Goal: Communication & Community: Share content

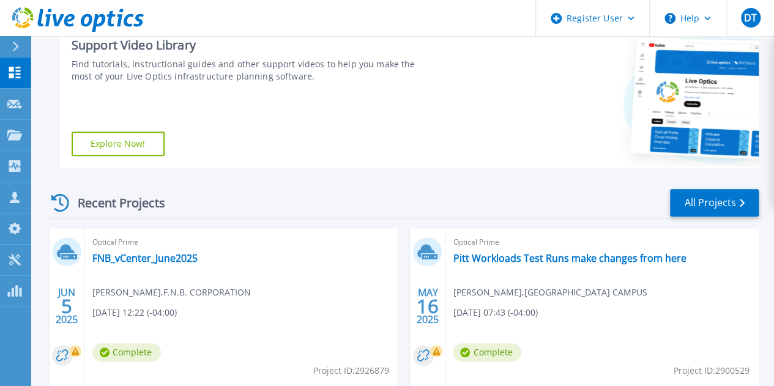
scroll to position [256, 0]
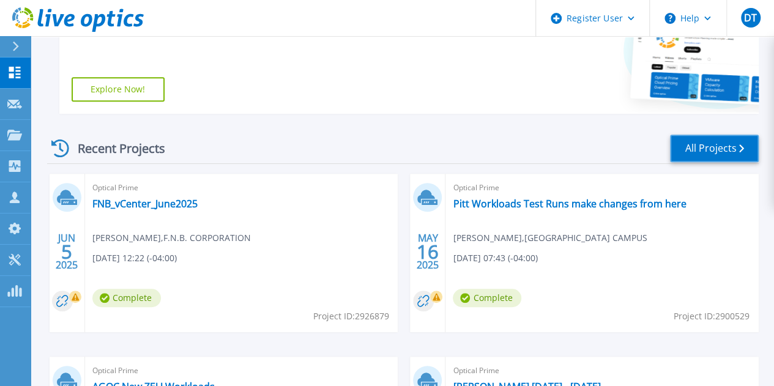
click at [711, 152] on link "All Projects" at bounding box center [714, 149] width 89 height 28
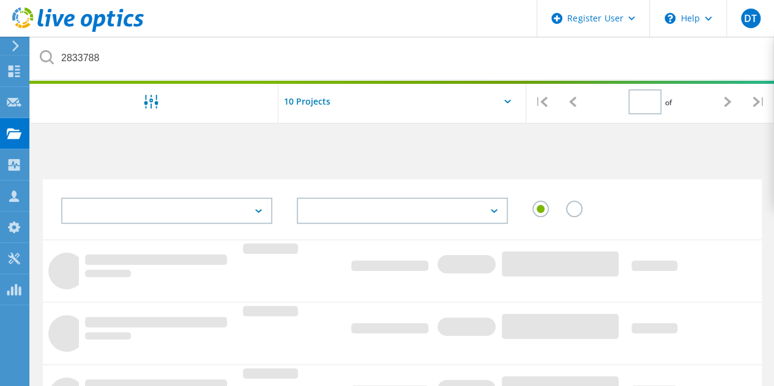
type input "1"
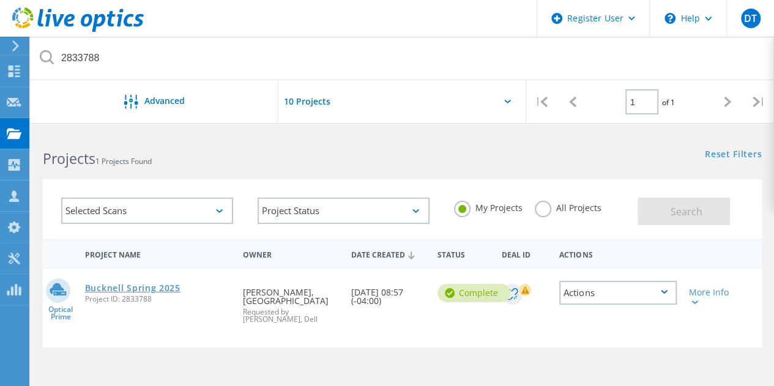
click at [143, 286] on link "Bucknell Spring 2025" at bounding box center [132, 288] width 95 height 9
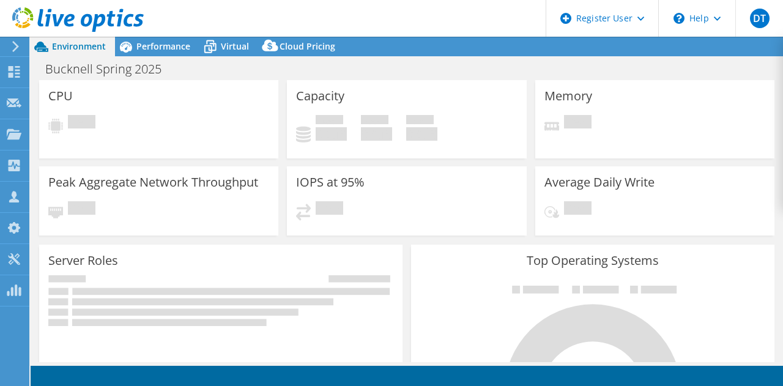
select select "USD"
select select "USEast"
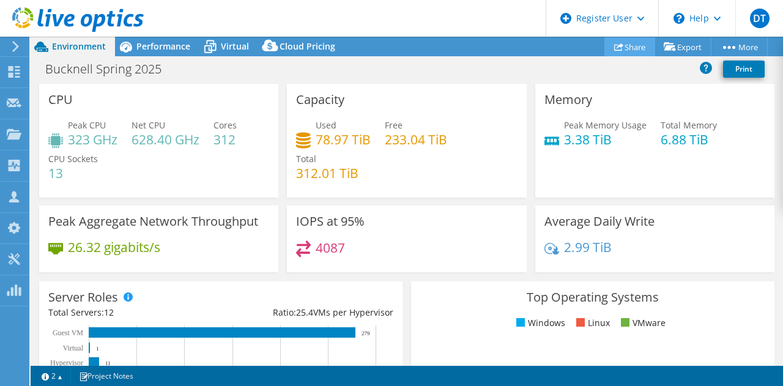
click at [630, 50] on link "Share" at bounding box center [630, 46] width 51 height 19
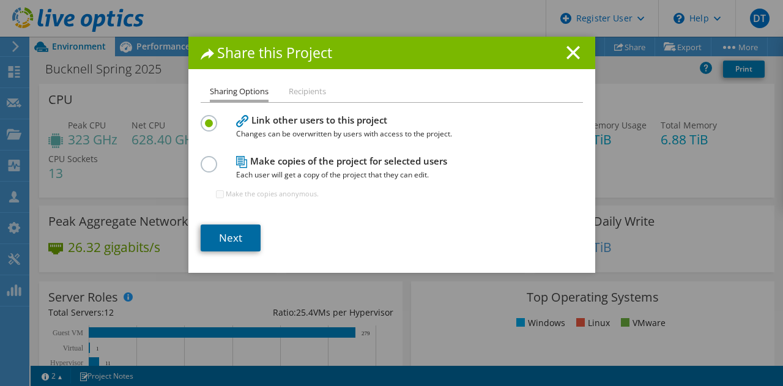
click at [215, 233] on link "Next" at bounding box center [231, 238] width 60 height 27
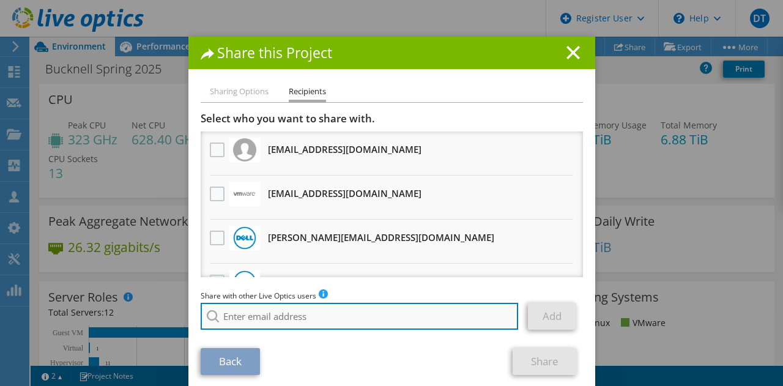
click at [272, 318] on input "search" at bounding box center [360, 316] width 318 height 27
type input "d"
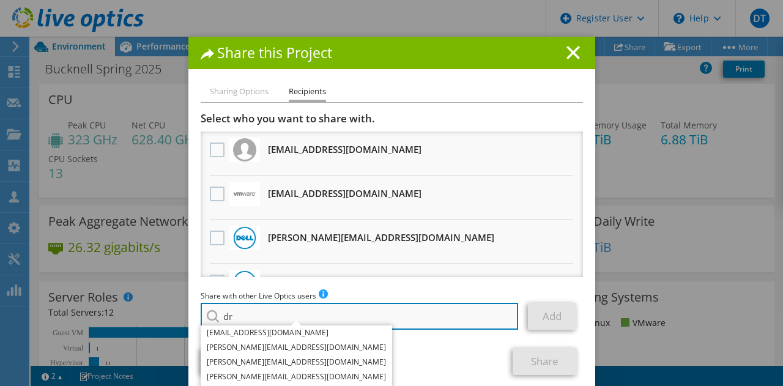
type input "d"
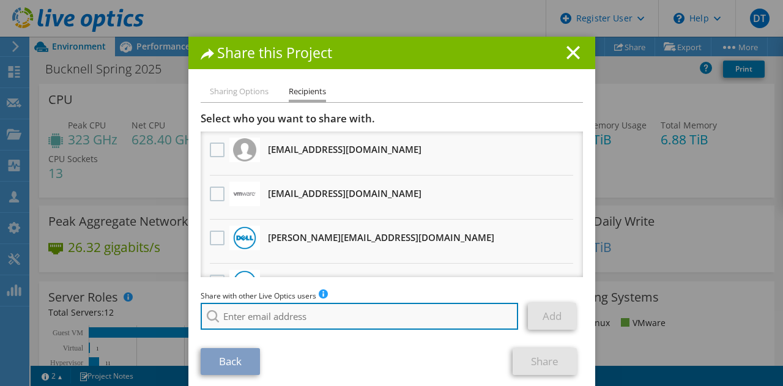
click at [241, 319] on input "search" at bounding box center [360, 316] width 318 height 27
paste input "thomas.drnevich@dell.com"
type input "Thomas.Drnevich@dell.com"
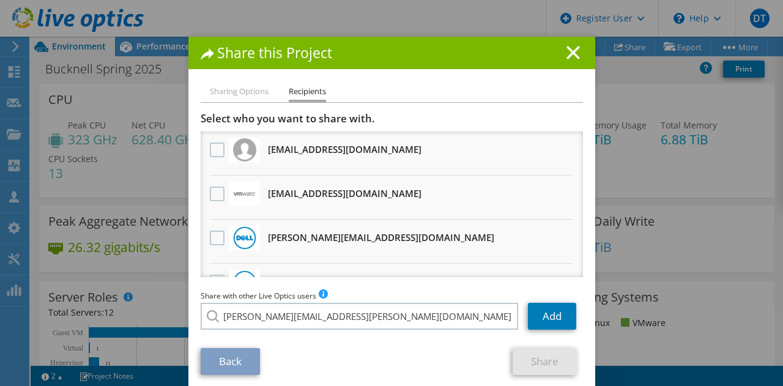
click at [284, 329] on li "Thomas.Drnevich@dell.com" at bounding box center [325, 325] width 249 height 15
click at [544, 320] on link "Add" at bounding box center [552, 316] width 48 height 27
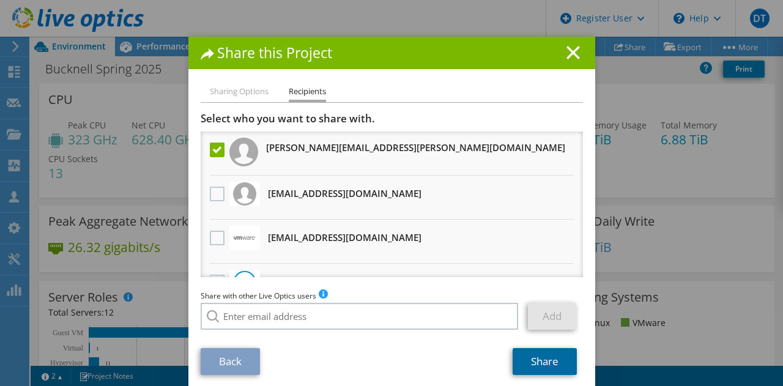
click at [529, 354] on link "Share" at bounding box center [545, 361] width 64 height 27
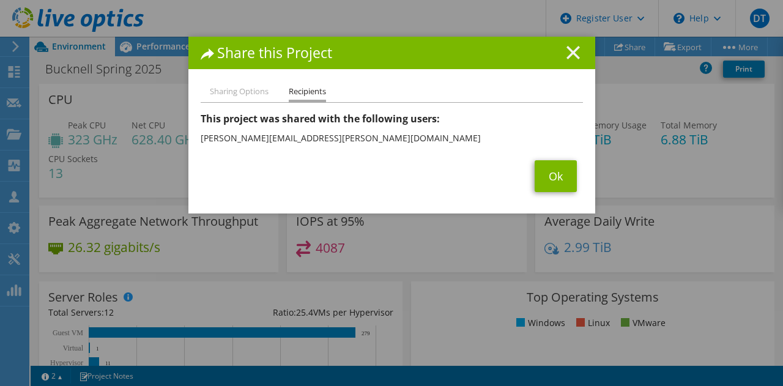
click at [569, 54] on line at bounding box center [573, 53] width 12 height 12
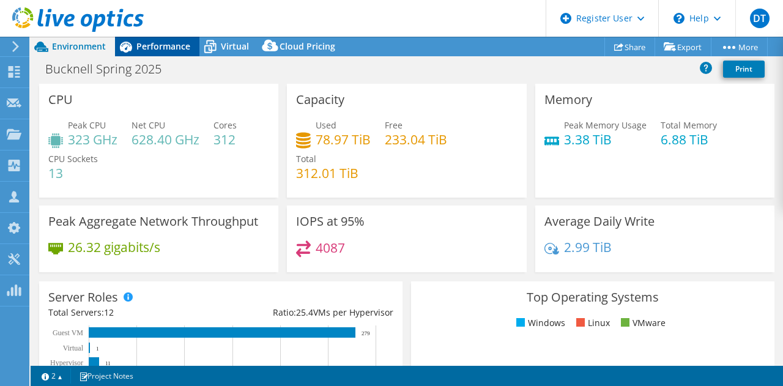
click at [160, 44] on span "Performance" at bounding box center [163, 46] width 54 height 12
